Goal: Task Accomplishment & Management: Manage account settings

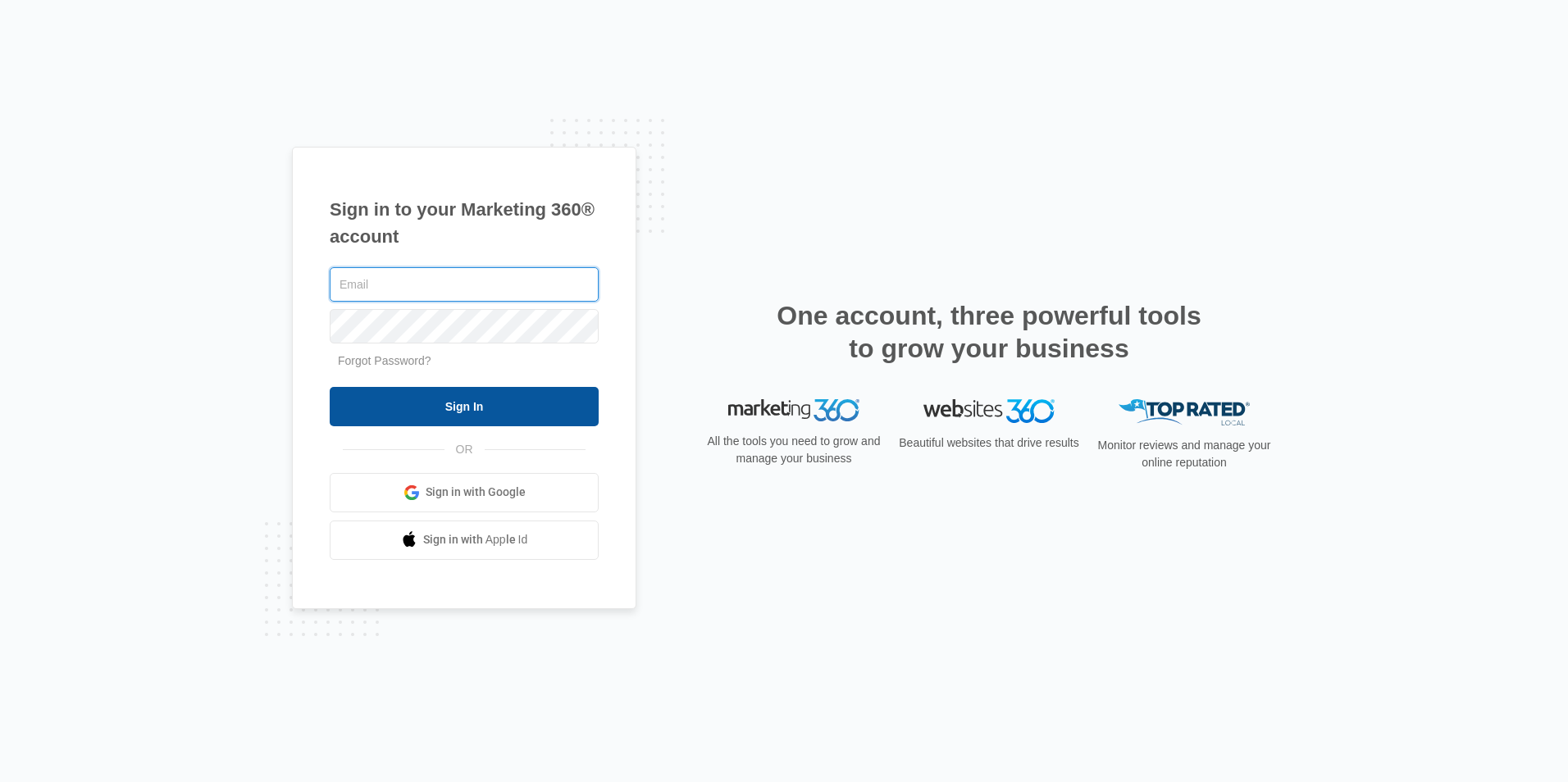
type input "[PERSON_NAME][EMAIL_ADDRESS][DOMAIN_NAME]"
click at [419, 408] on input "Sign In" at bounding box center [464, 407] width 269 height 39
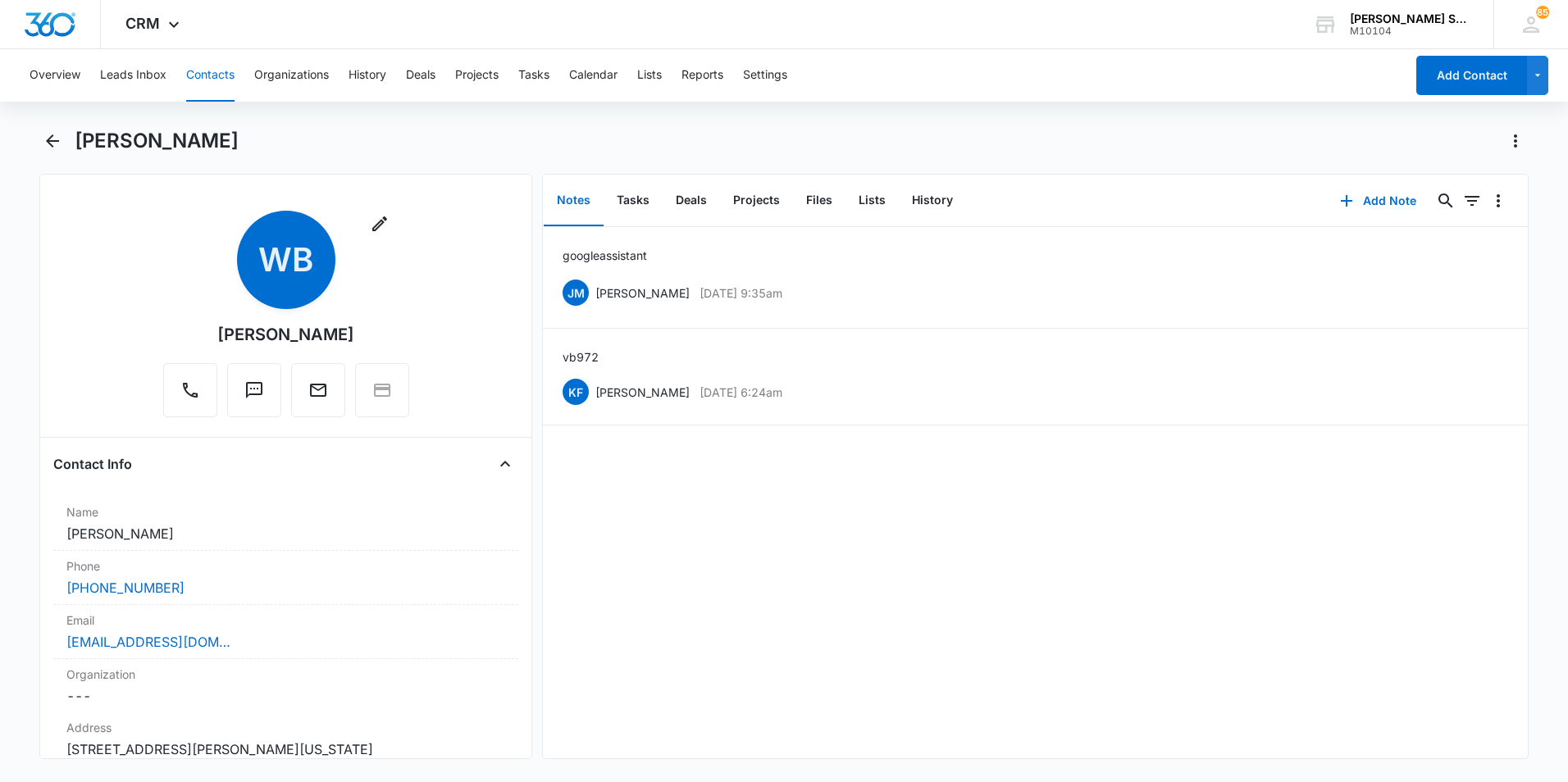
click at [206, 77] on button "Contacts" at bounding box center [210, 76] width 49 height 53
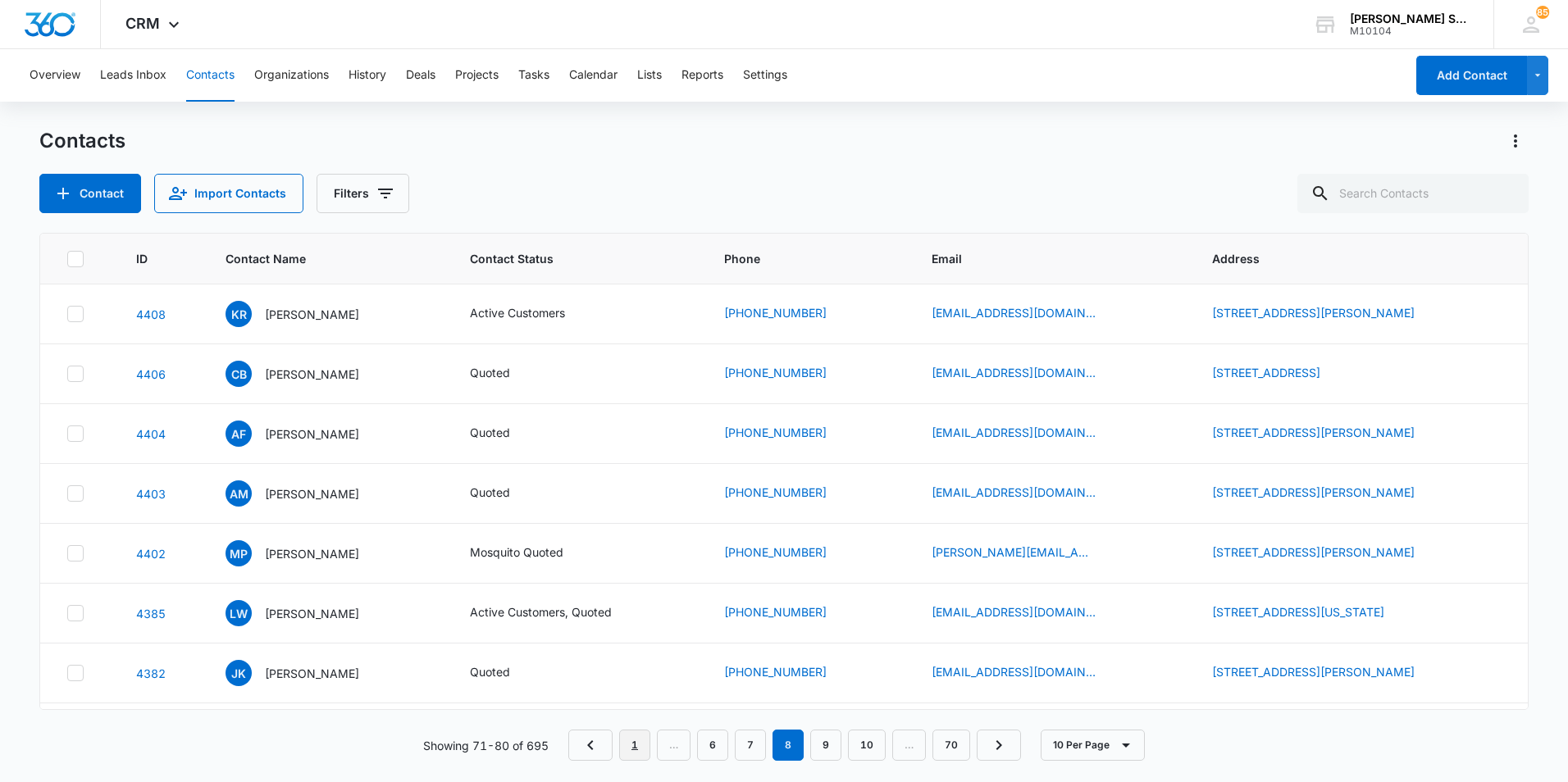
click at [642, 749] on link "1" at bounding box center [635, 745] width 31 height 31
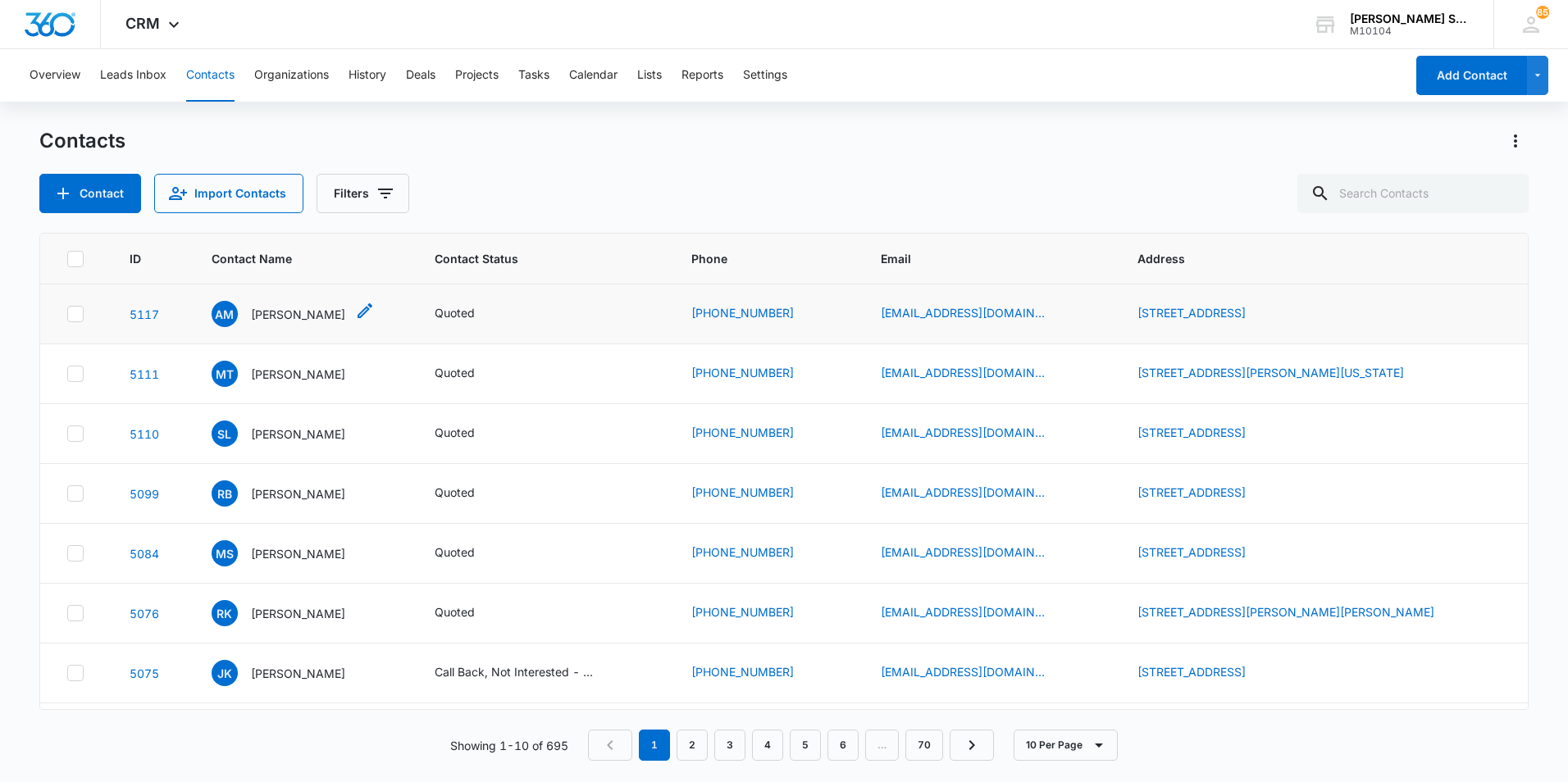
click at [289, 319] on p "[PERSON_NAME]" at bounding box center [298, 314] width 94 height 17
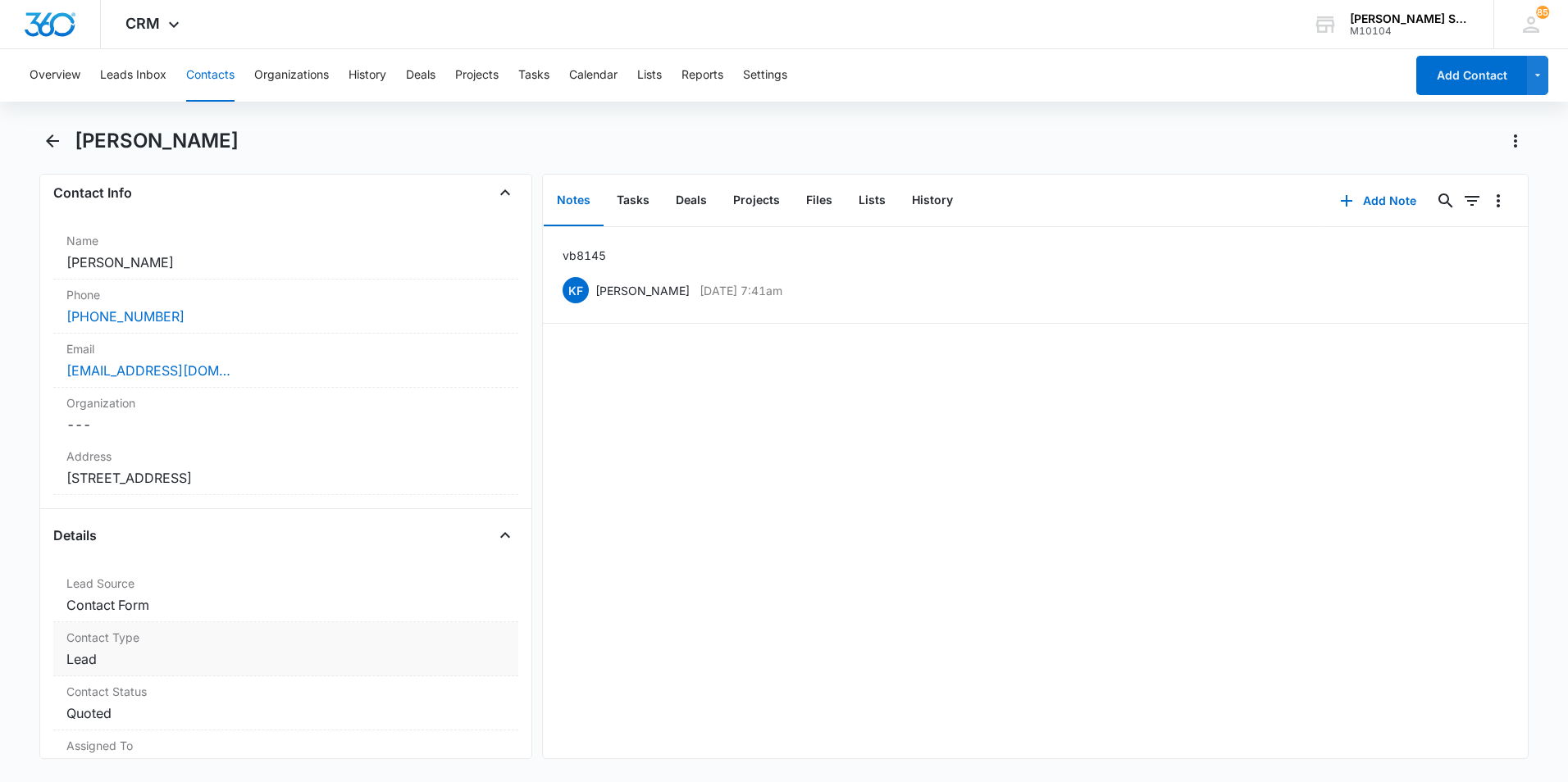
scroll to position [243, 0]
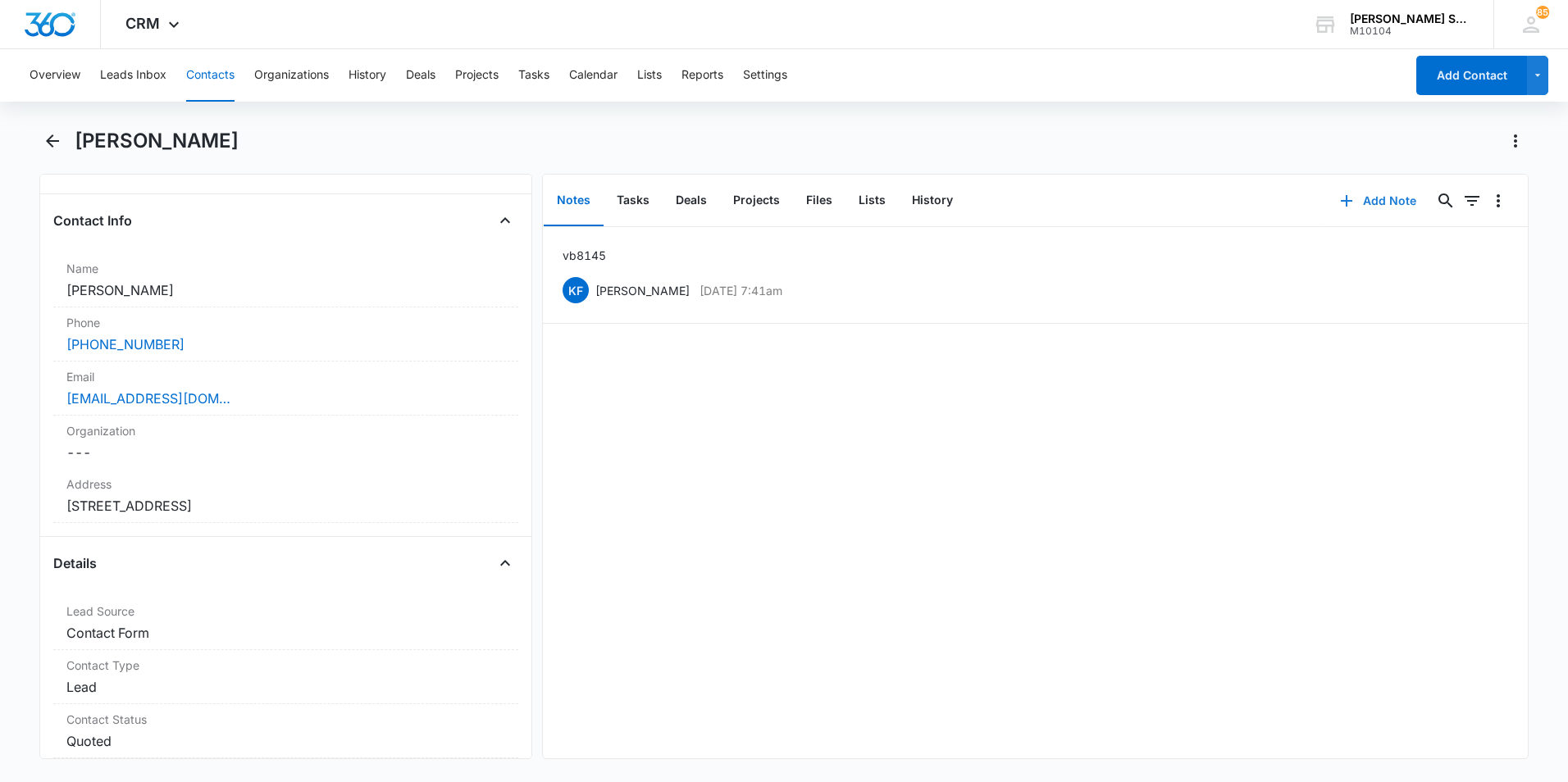
click at [1377, 202] on button "Add Note" at bounding box center [1378, 201] width 109 height 39
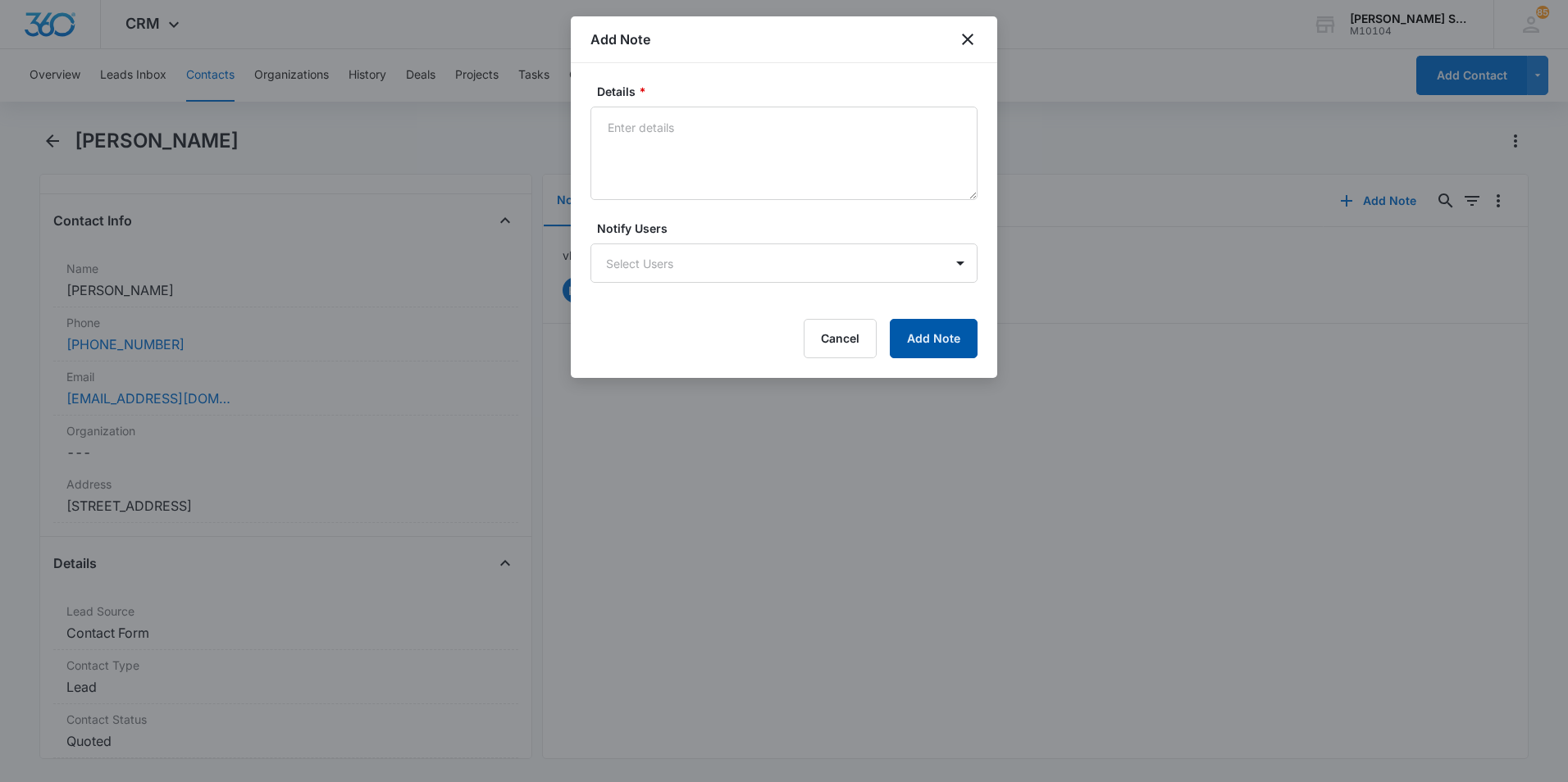
click at [941, 347] on button "Add Note" at bounding box center [933, 339] width 88 height 39
type textarea "bad ph#"
click at [946, 347] on button "Add Note" at bounding box center [933, 339] width 88 height 39
